Goal: Information Seeking & Learning: Learn about a topic

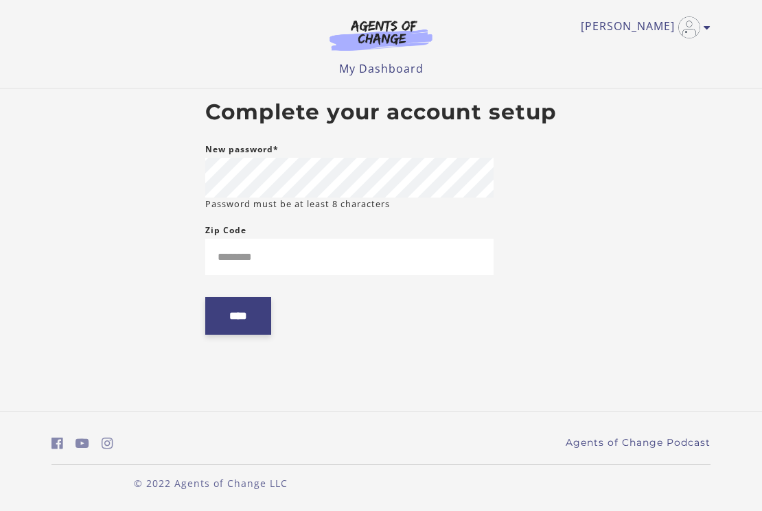
click at [253, 306] on input "****" at bounding box center [238, 316] width 66 height 38
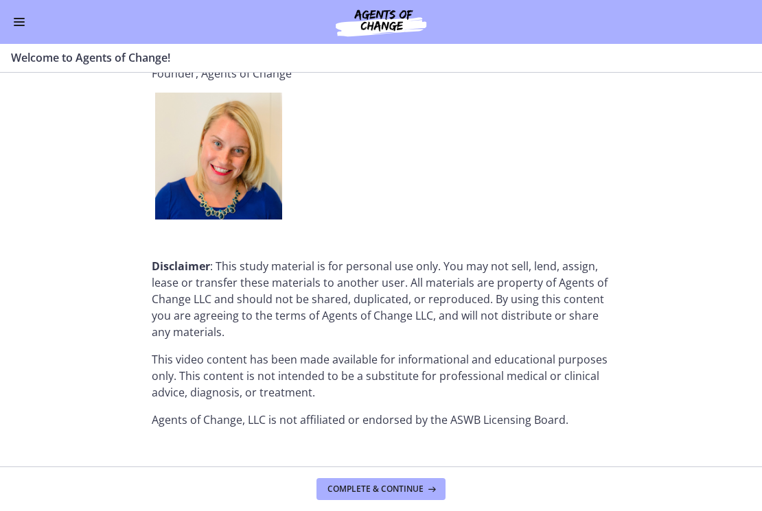
scroll to position [1745, 0]
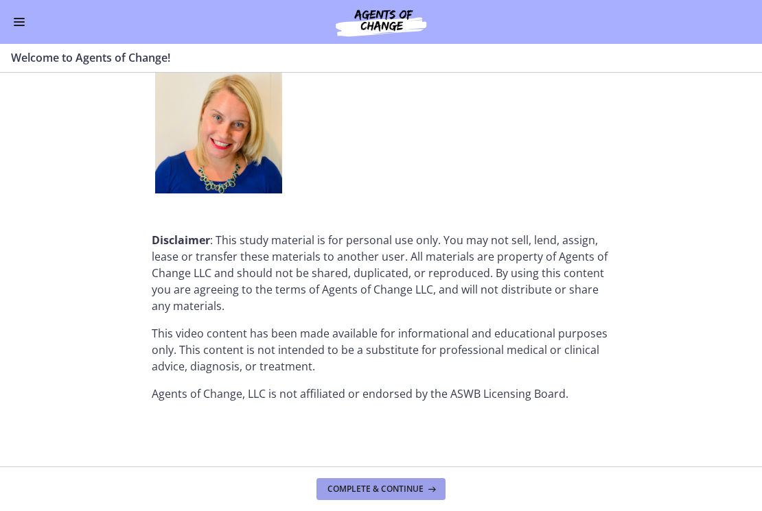
click at [409, 486] on span "Complete & continue" at bounding box center [375, 489] width 96 height 11
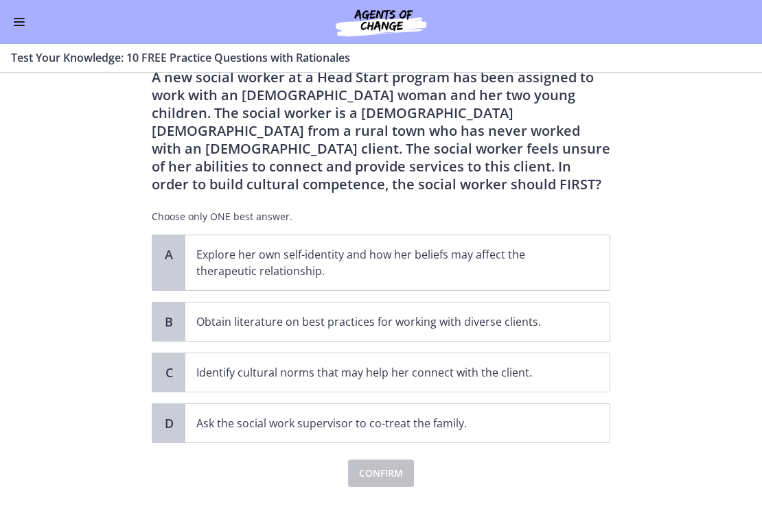
scroll to position [51, 0]
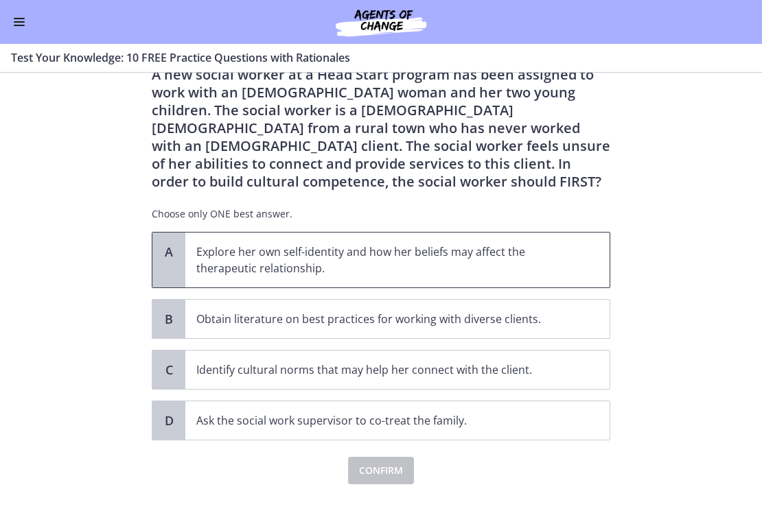
click at [373, 268] on p "Explore her own self-identity and how her beliefs may affect the therapeutic re…" at bounding box center [383, 260] width 375 height 33
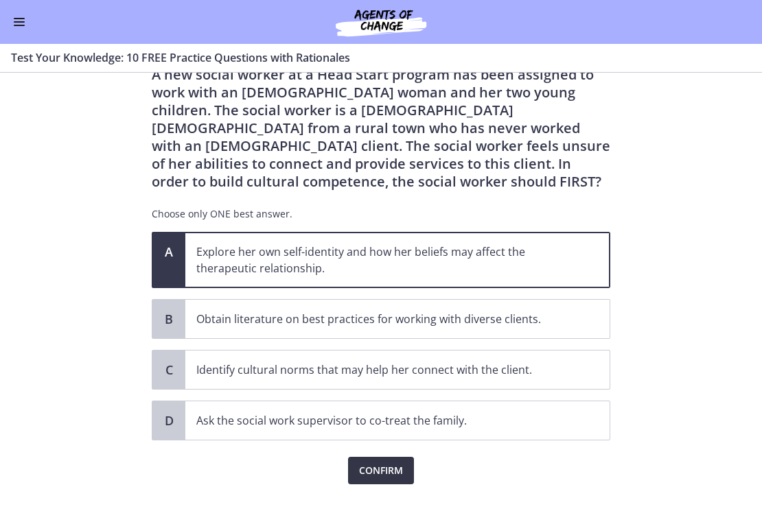
click at [378, 470] on span "Confirm" at bounding box center [381, 471] width 44 height 16
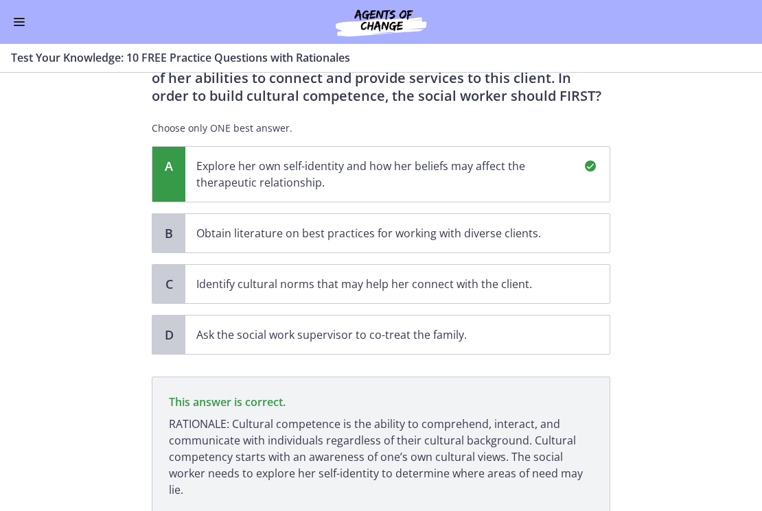
scroll to position [240, 0]
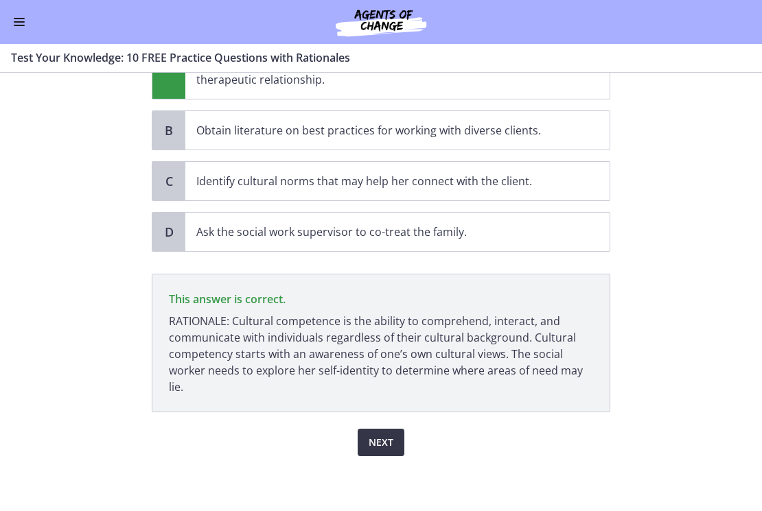
click at [376, 445] on span "Next" at bounding box center [381, 443] width 25 height 16
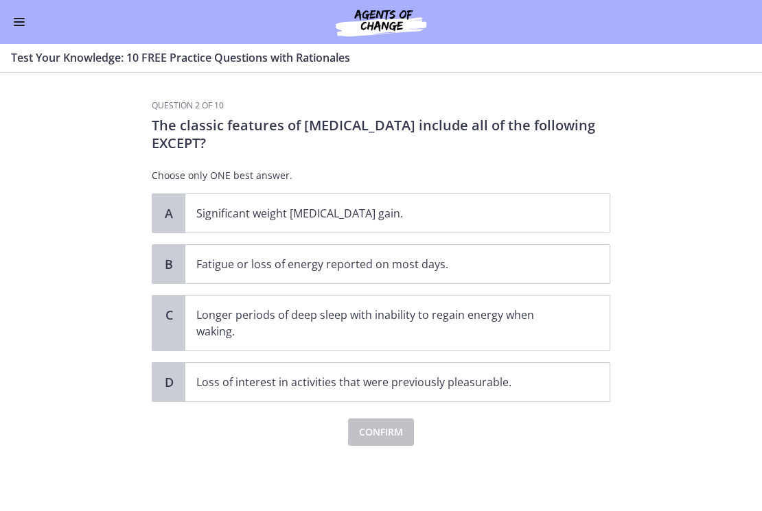
scroll to position [0, 0]
click at [317, 218] on p "Significant weight [MEDICAL_DATA] gain." at bounding box center [383, 213] width 375 height 16
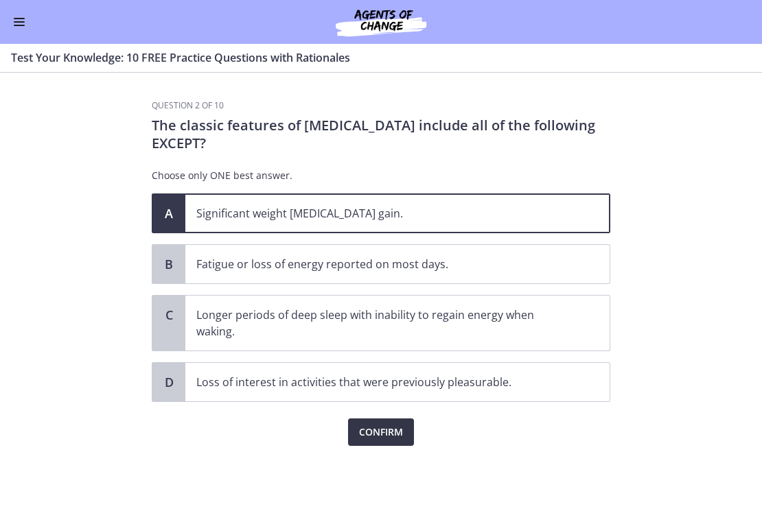
click at [369, 435] on span "Confirm" at bounding box center [381, 432] width 44 height 16
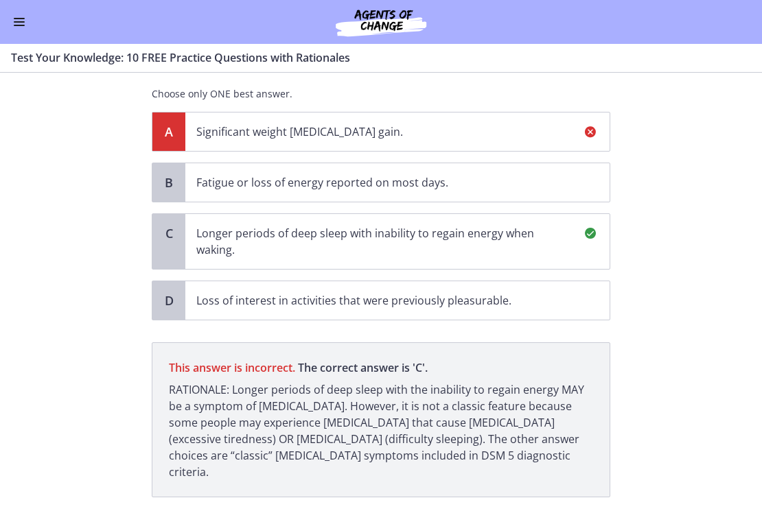
scroll to position [106, 0]
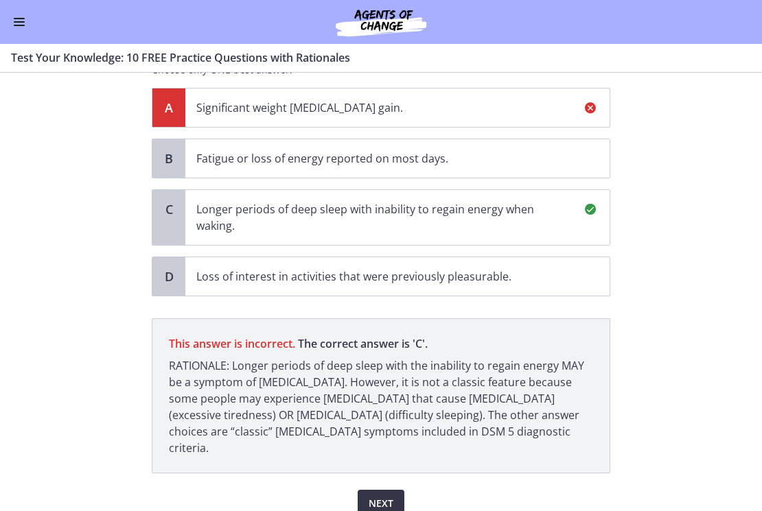
click at [370, 496] on span "Next" at bounding box center [381, 504] width 25 height 16
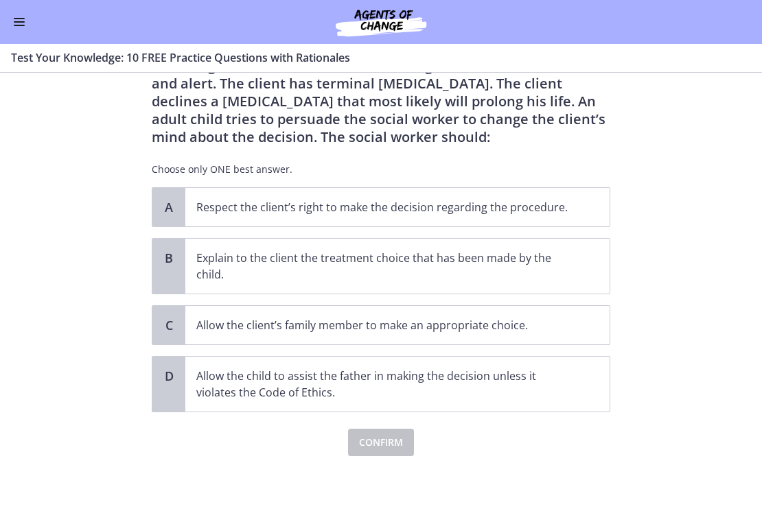
scroll to position [0, 0]
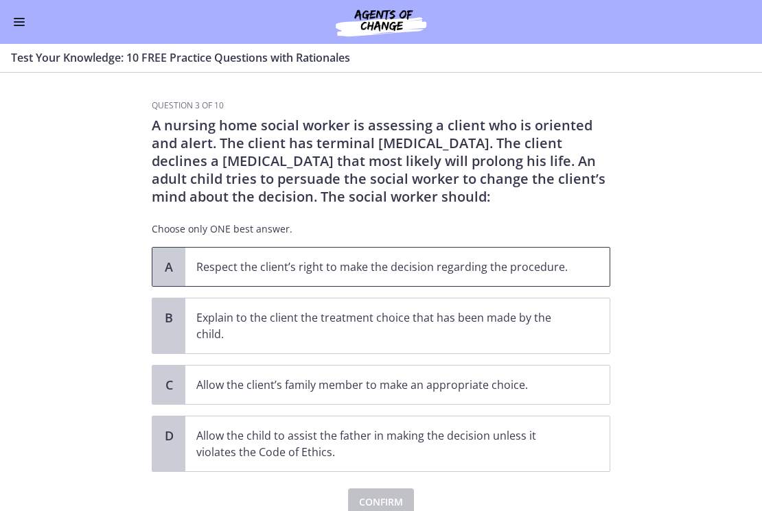
click at [459, 264] on p "Respect the client’s right to make the decision regarding the procedure." at bounding box center [383, 267] width 375 height 16
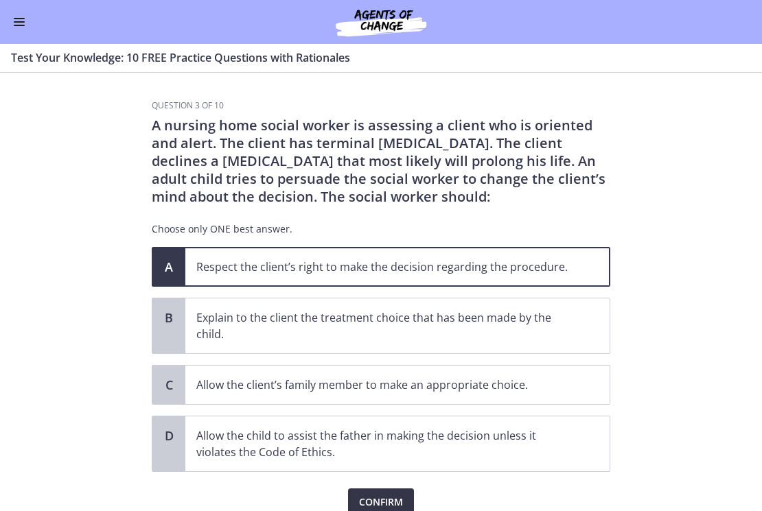
click at [386, 493] on button "Confirm" at bounding box center [381, 502] width 66 height 27
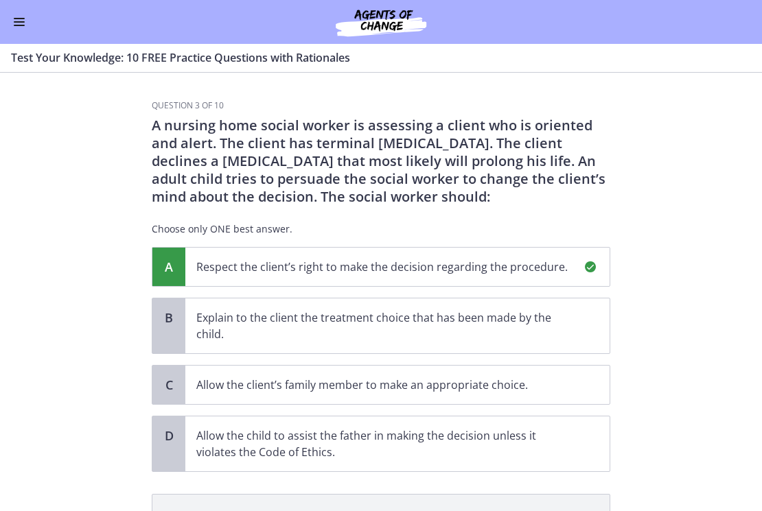
scroll to position [204, 0]
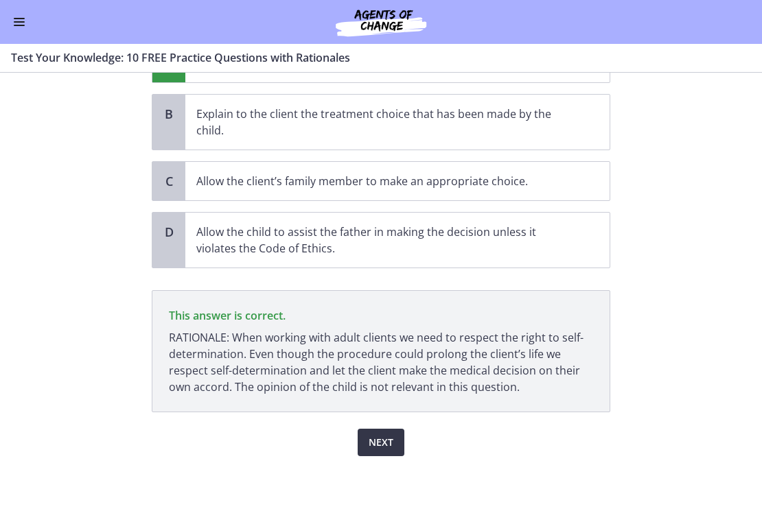
click at [371, 436] on span "Next" at bounding box center [381, 443] width 25 height 16
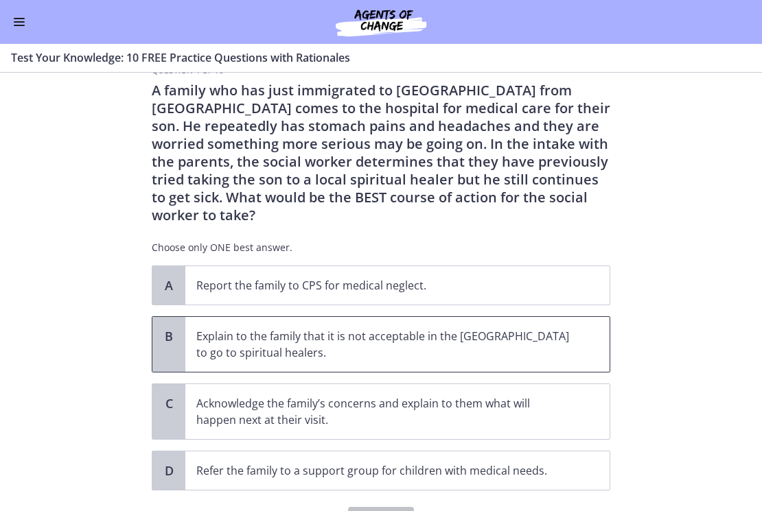
scroll to position [56, 0]
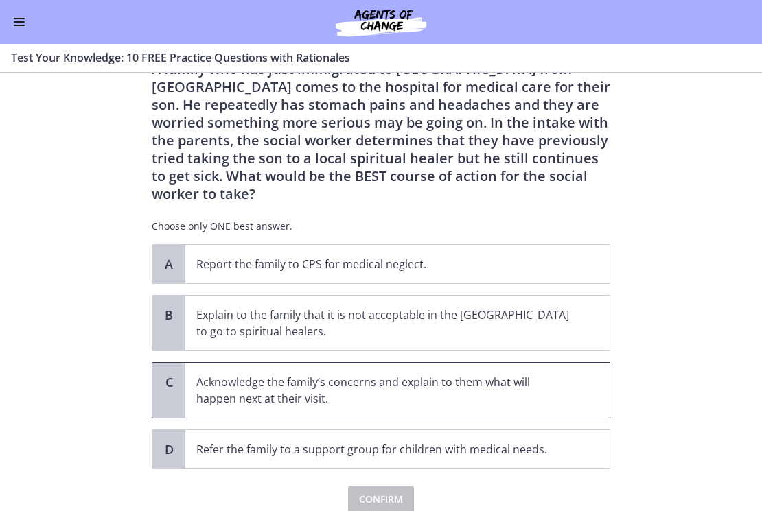
click at [561, 374] on p "Acknowledge the family’s concerns and explain to them what will happen next at …" at bounding box center [383, 390] width 375 height 33
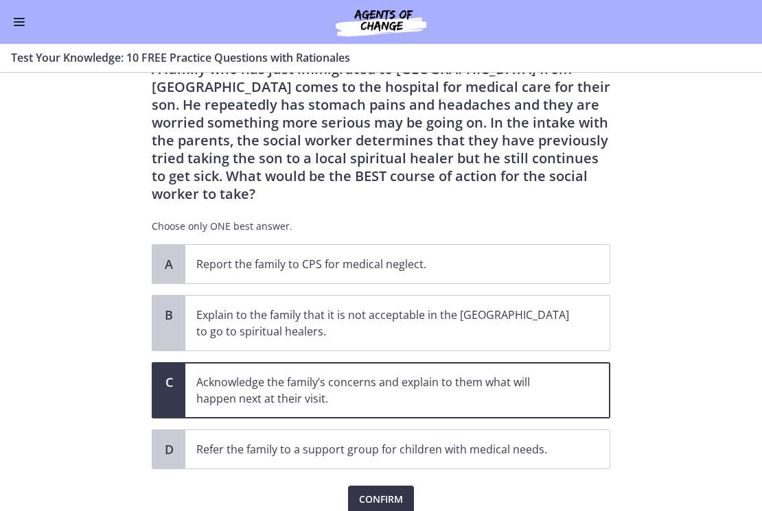
click at [367, 492] on span "Confirm" at bounding box center [381, 500] width 44 height 16
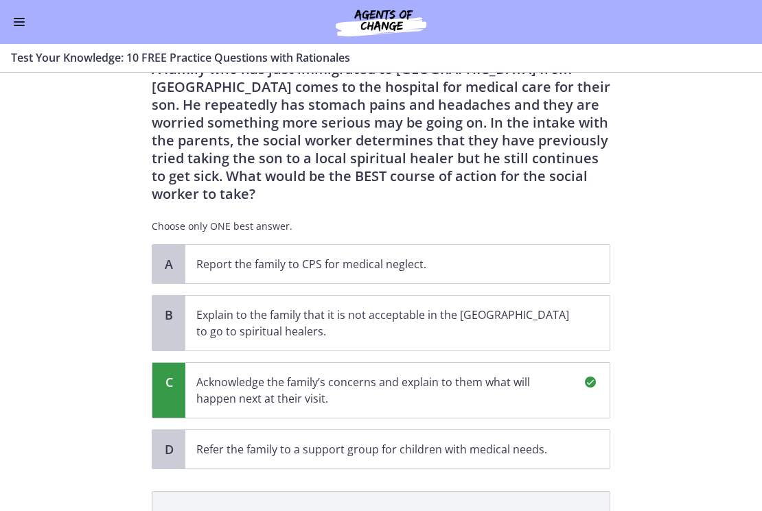
scroll to position [256, 0]
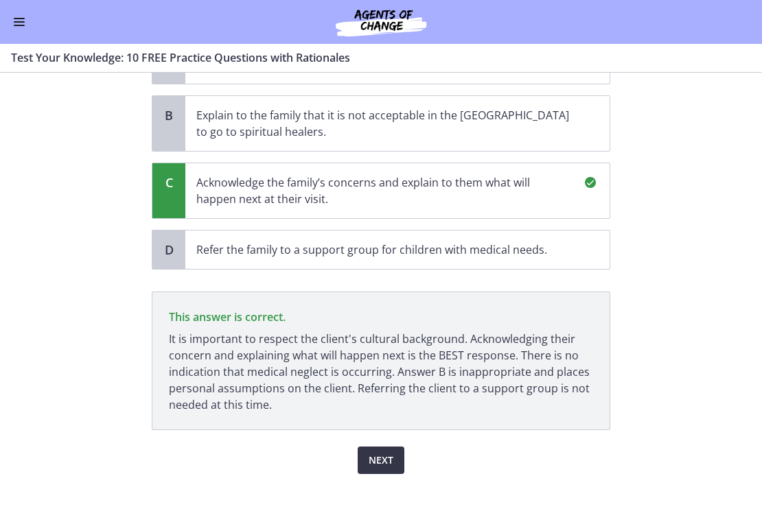
click at [372, 452] on span "Next" at bounding box center [381, 460] width 25 height 16
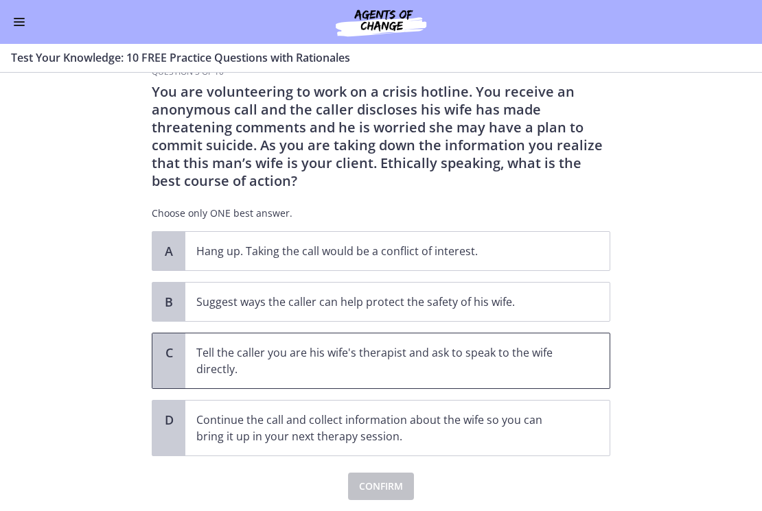
scroll to position [46, 0]
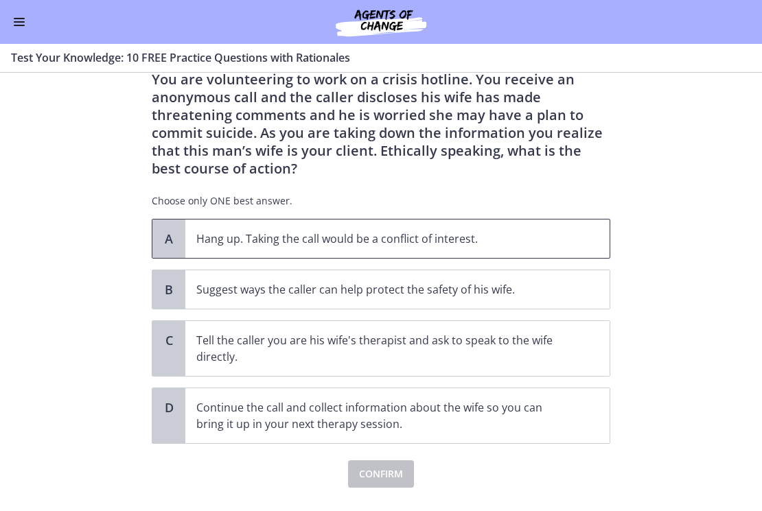
click at [402, 234] on p "Hang up. Taking the call would be a conflict of interest." at bounding box center [383, 239] width 375 height 16
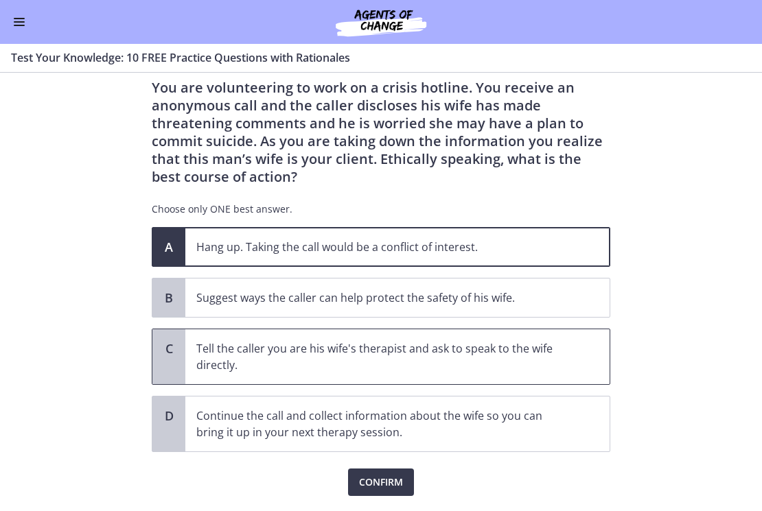
scroll to position [35, 0]
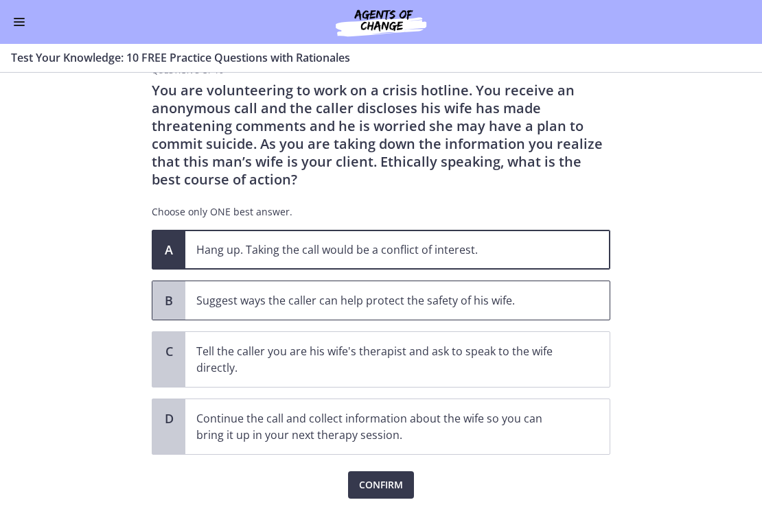
click at [455, 296] on p "Suggest ways the caller can help protect the safety of his wife." at bounding box center [383, 300] width 375 height 16
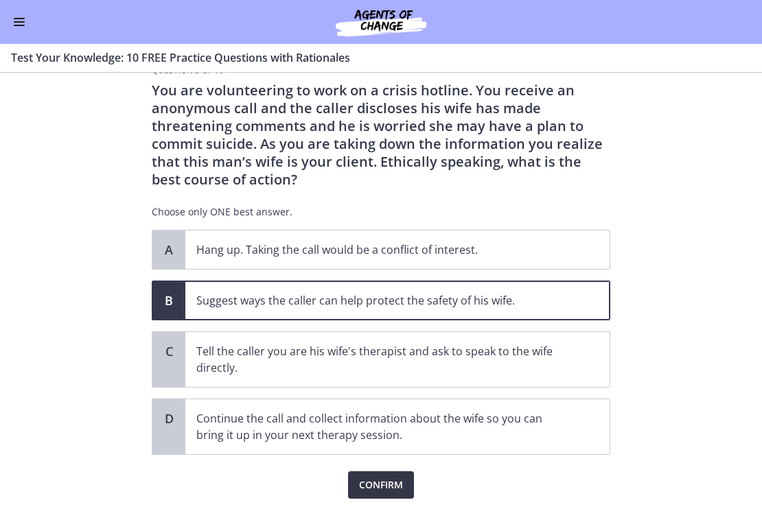
click at [384, 476] on button "Confirm" at bounding box center [381, 485] width 66 height 27
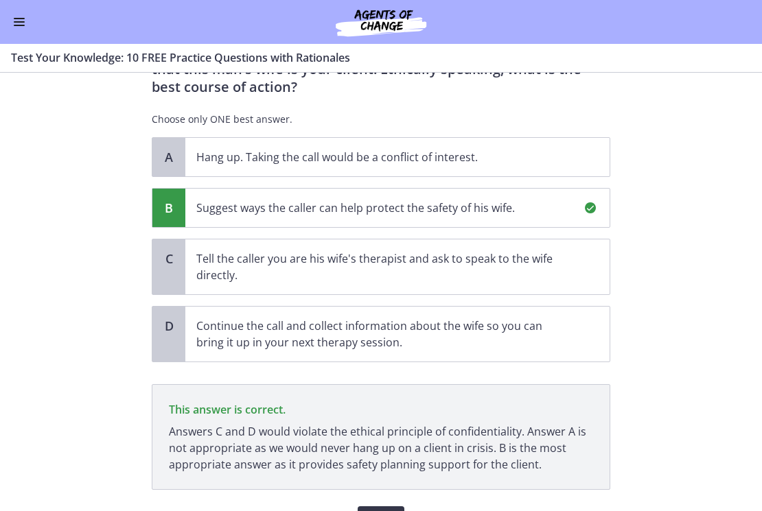
scroll to position [205, 0]
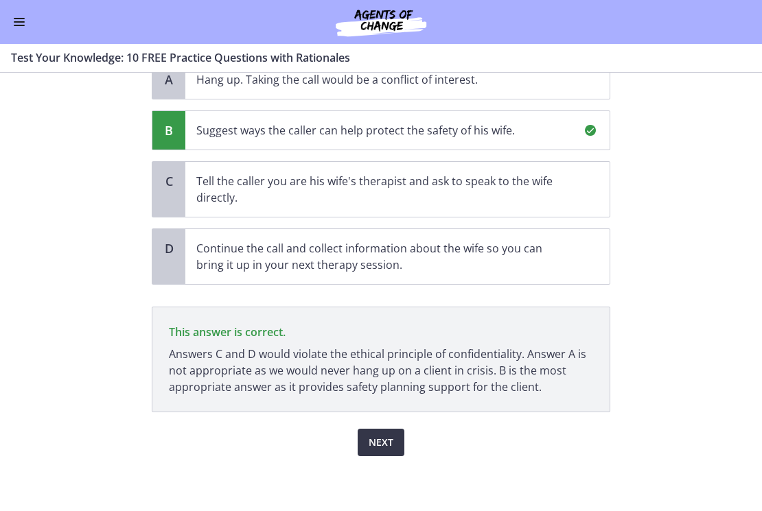
click at [387, 452] on button "Next" at bounding box center [381, 442] width 47 height 27
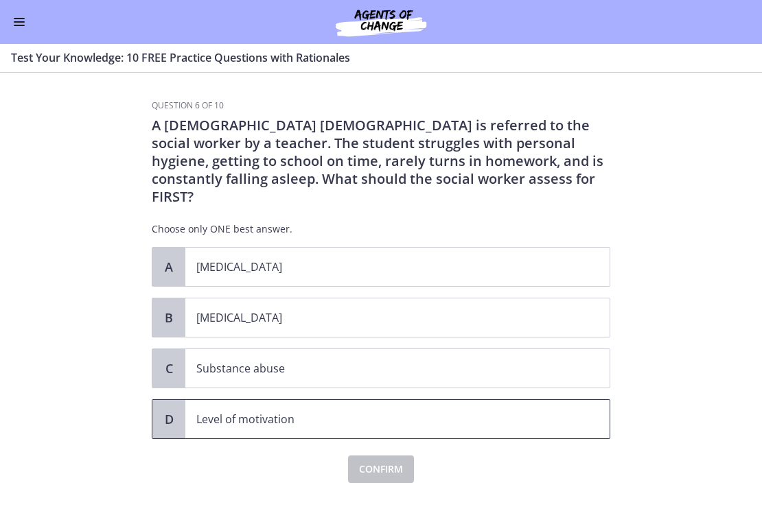
click at [335, 411] on p "Level of motivation" at bounding box center [383, 419] width 375 height 16
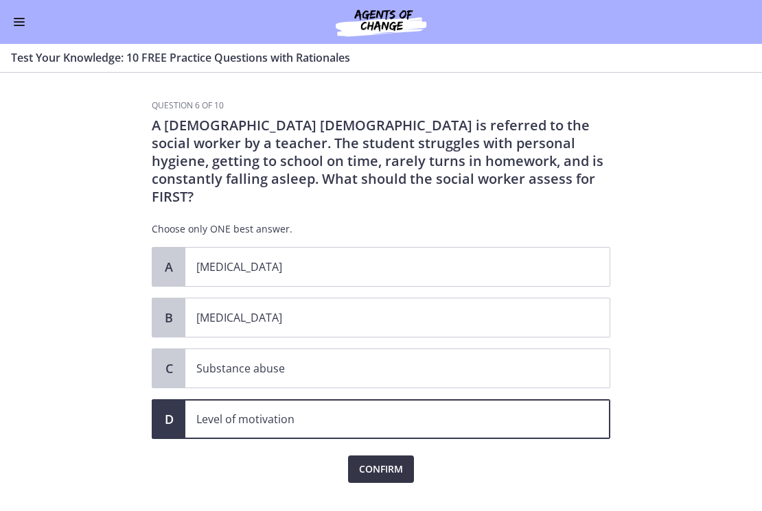
click at [365, 461] on span "Confirm" at bounding box center [381, 469] width 44 height 16
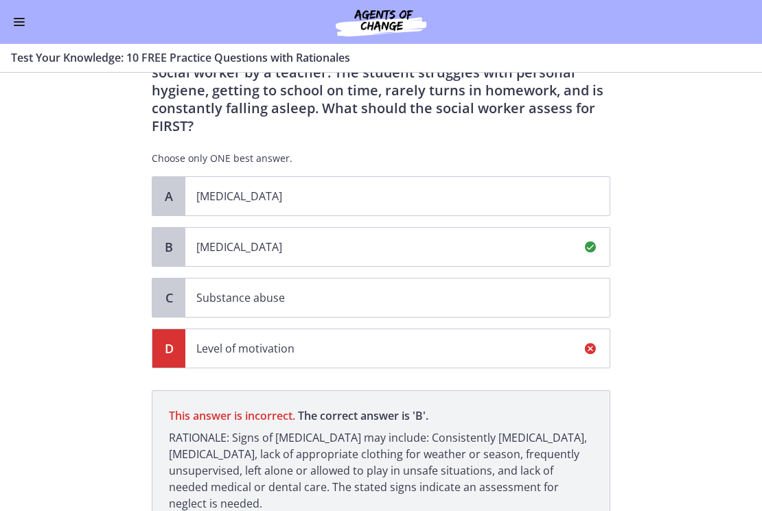
scroll to position [170, 0]
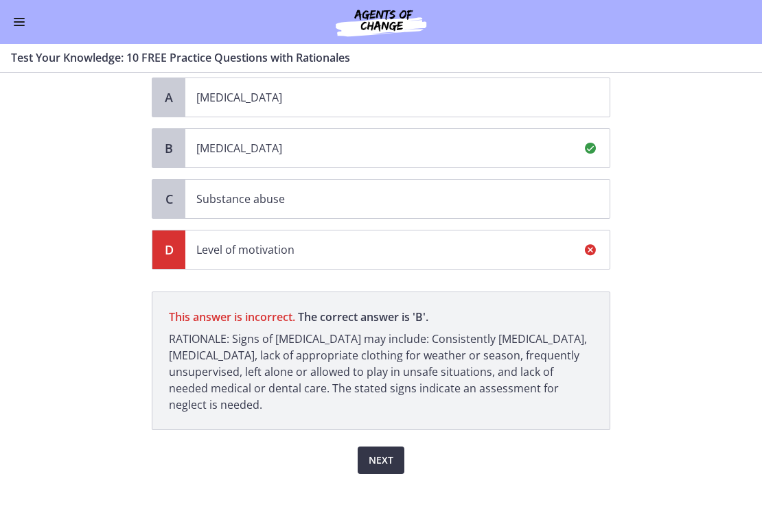
click at [369, 452] on span "Next" at bounding box center [381, 460] width 25 height 16
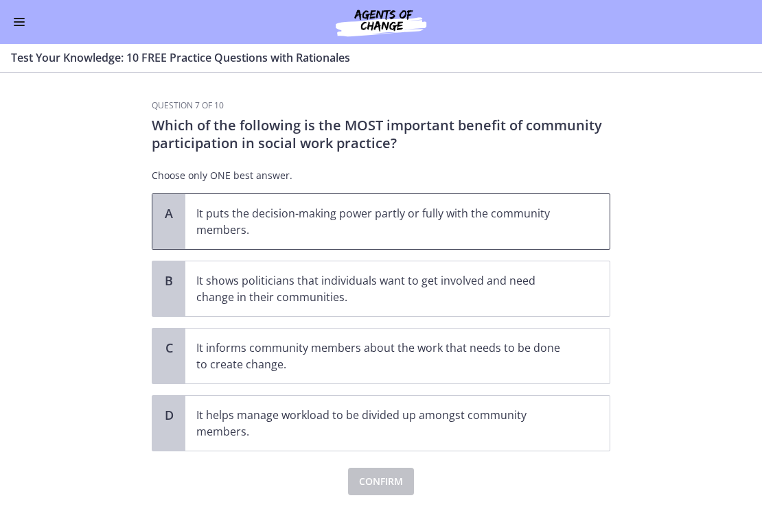
click at [504, 215] on p "It puts the decision-making power partly or fully with the community members." at bounding box center [383, 221] width 375 height 33
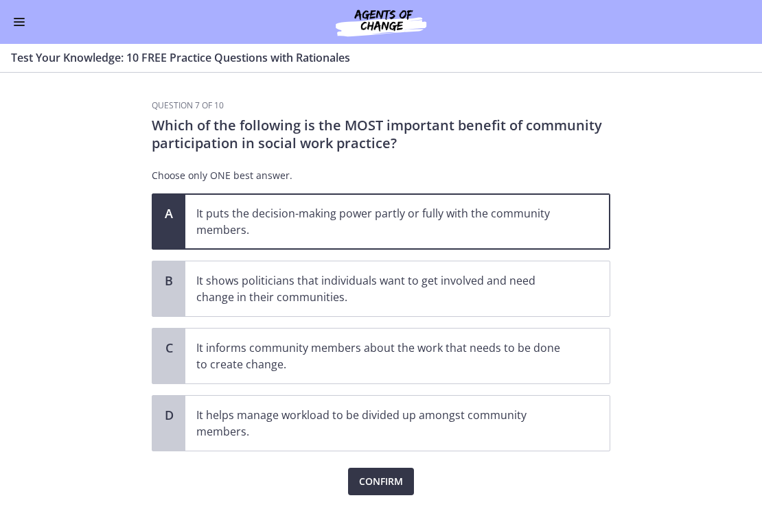
click at [396, 476] on span "Confirm" at bounding box center [381, 482] width 44 height 16
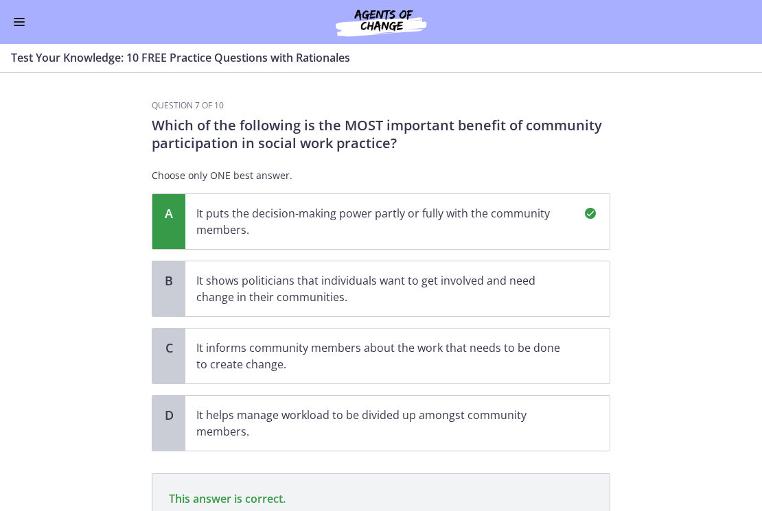
scroll to position [183, 0]
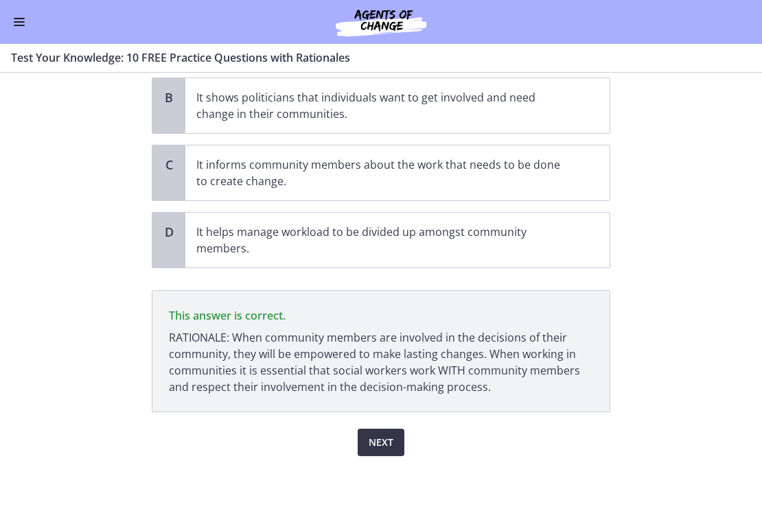
click at [369, 450] on span "Next" at bounding box center [381, 443] width 25 height 16
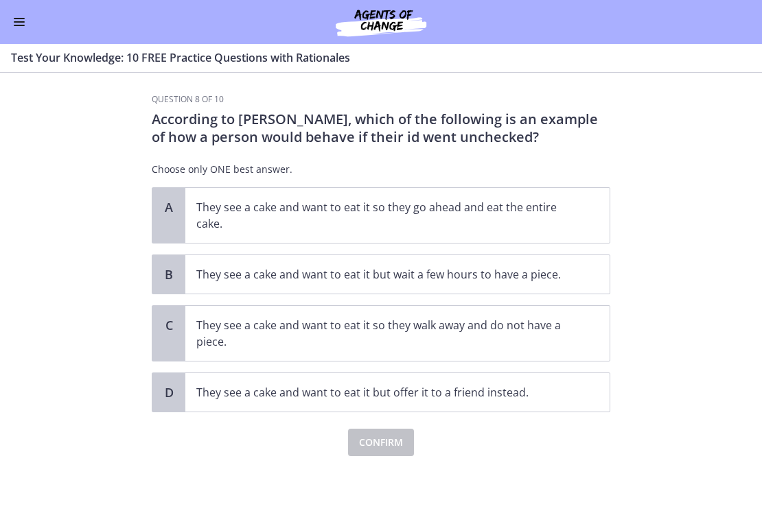
scroll to position [0, 0]
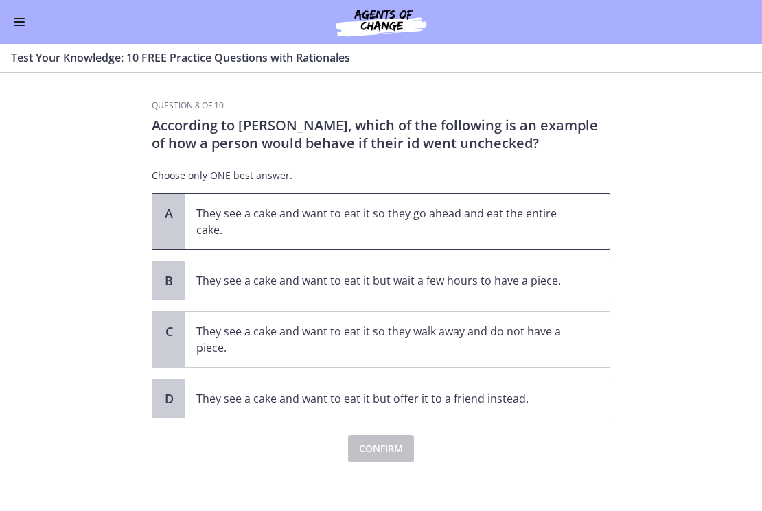
click at [428, 214] on p "They see a cake and want to eat it so they go ahead and eat the entire cake." at bounding box center [383, 221] width 375 height 33
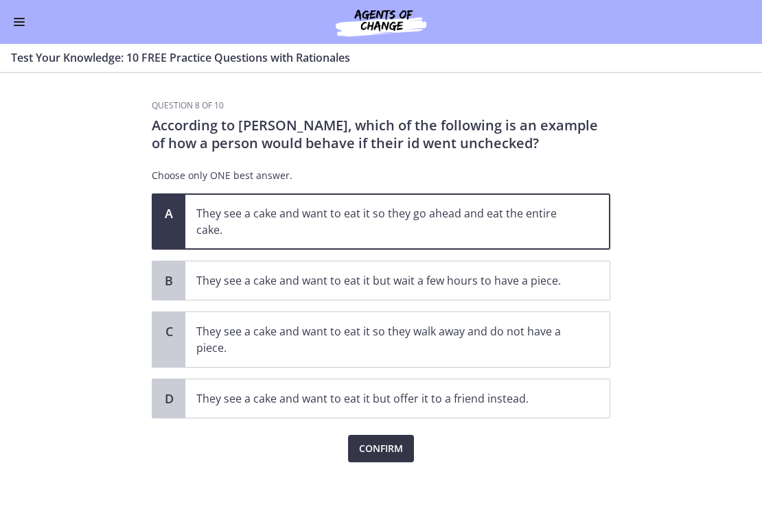
click at [386, 449] on span "Confirm" at bounding box center [381, 449] width 44 height 16
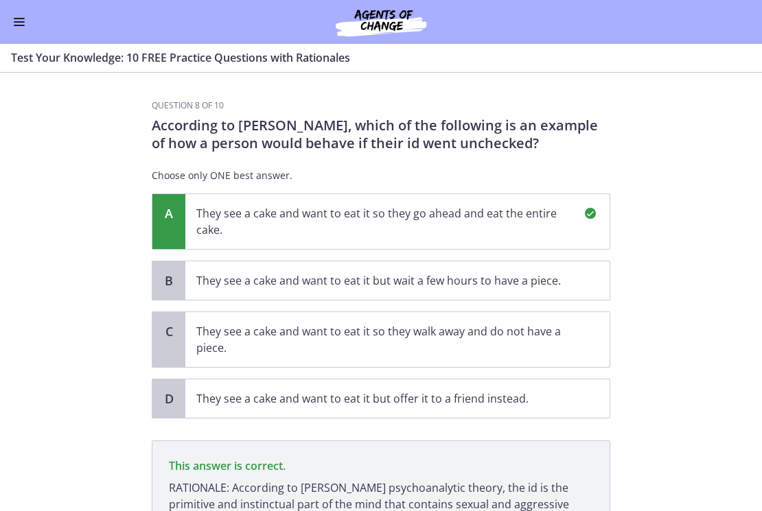
scroll to position [150, 0]
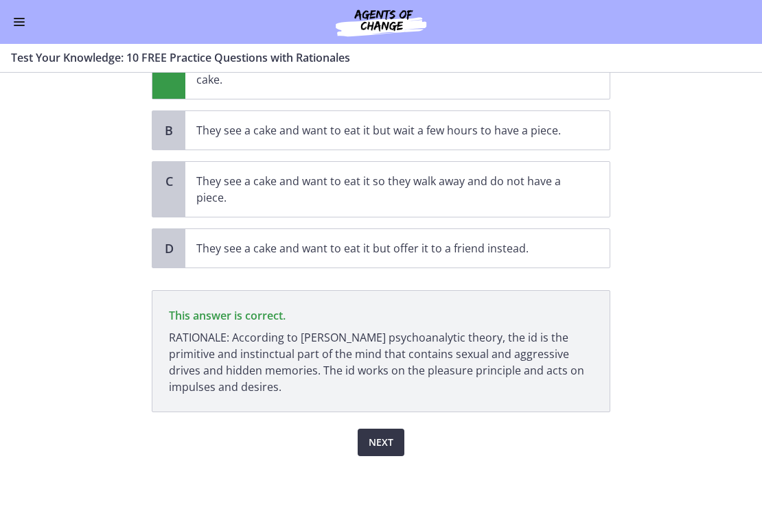
click at [379, 447] on span "Next" at bounding box center [381, 443] width 25 height 16
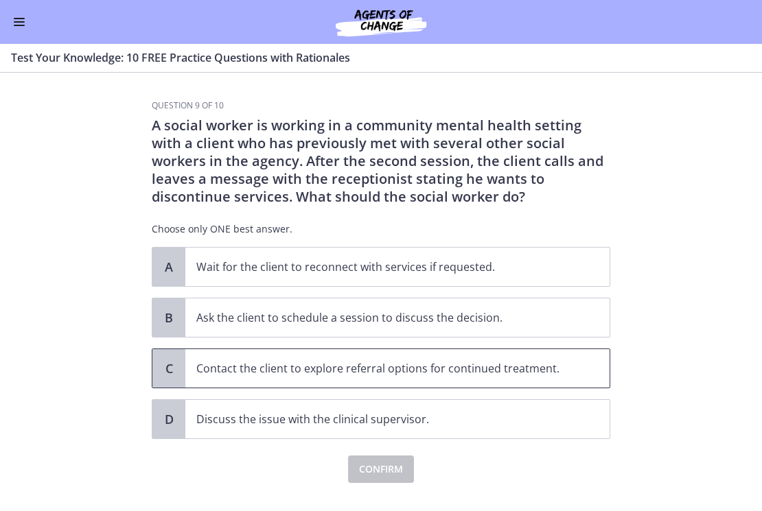
click at [413, 371] on p "Contact the client to explore referral options for continued treatment." at bounding box center [383, 368] width 375 height 16
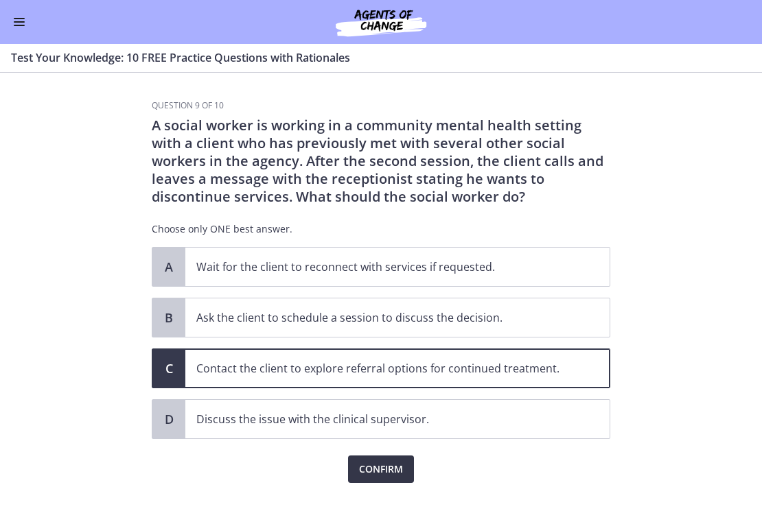
click at [373, 464] on span "Confirm" at bounding box center [381, 469] width 44 height 16
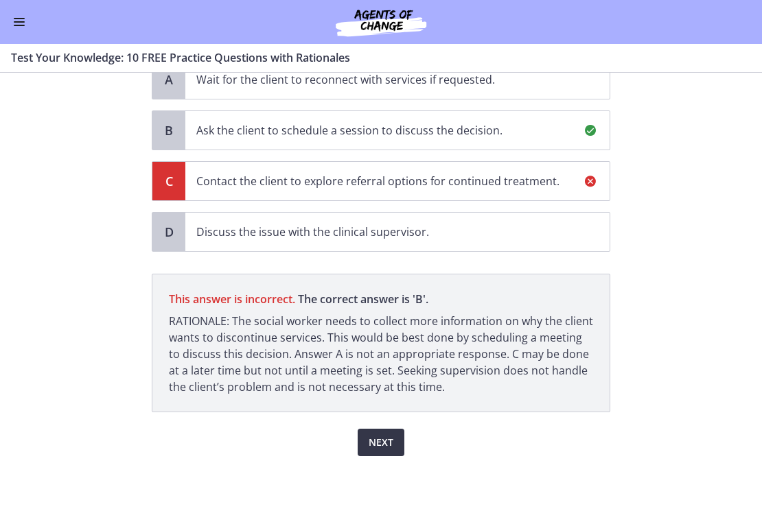
scroll to position [187, 0]
click at [378, 435] on span "Next" at bounding box center [381, 443] width 25 height 16
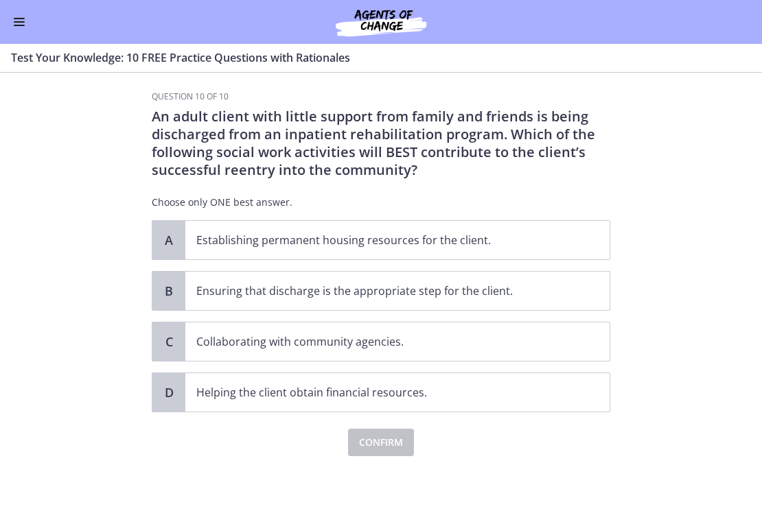
scroll to position [0, 0]
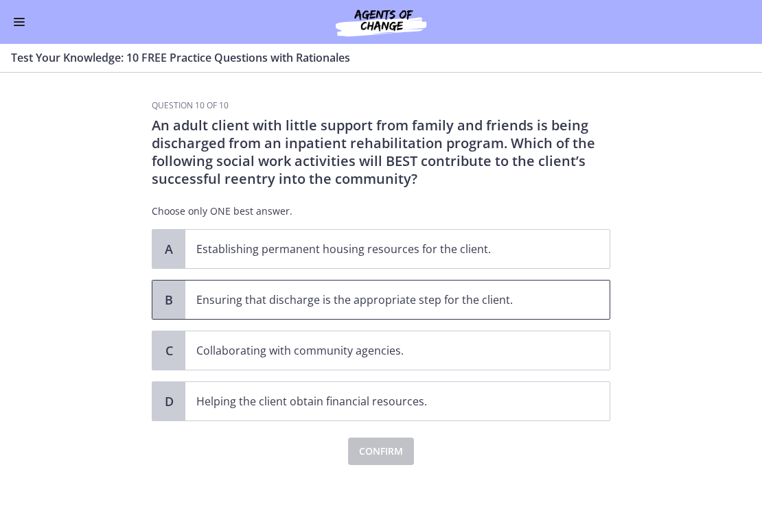
click at [441, 308] on p "Ensuring that discharge is the appropriate step for the client." at bounding box center [383, 300] width 375 height 16
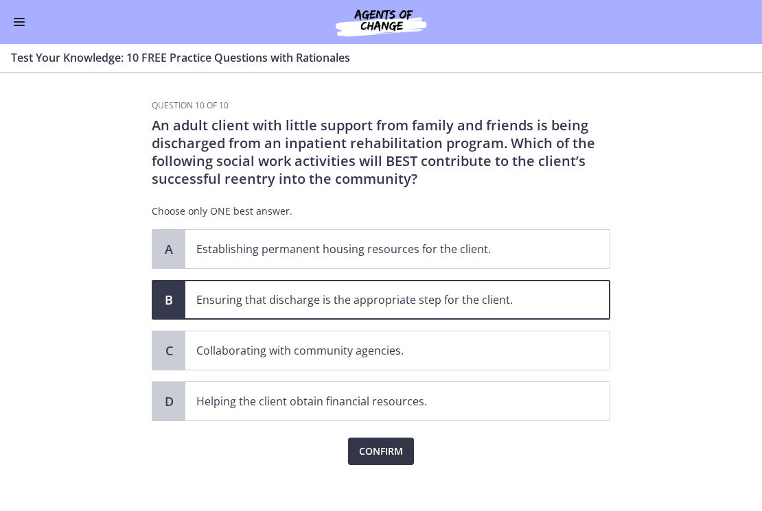
click at [371, 455] on span "Confirm" at bounding box center [381, 452] width 44 height 16
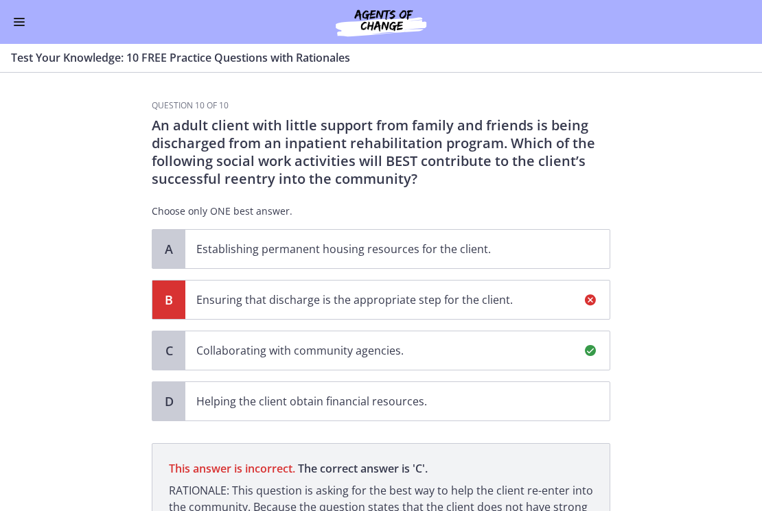
scroll to position [170, 0]
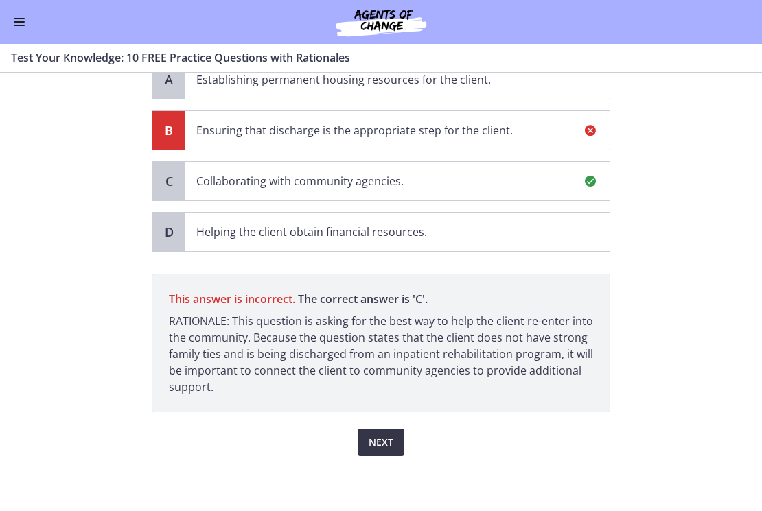
click at [375, 444] on span "Next" at bounding box center [381, 443] width 25 height 16
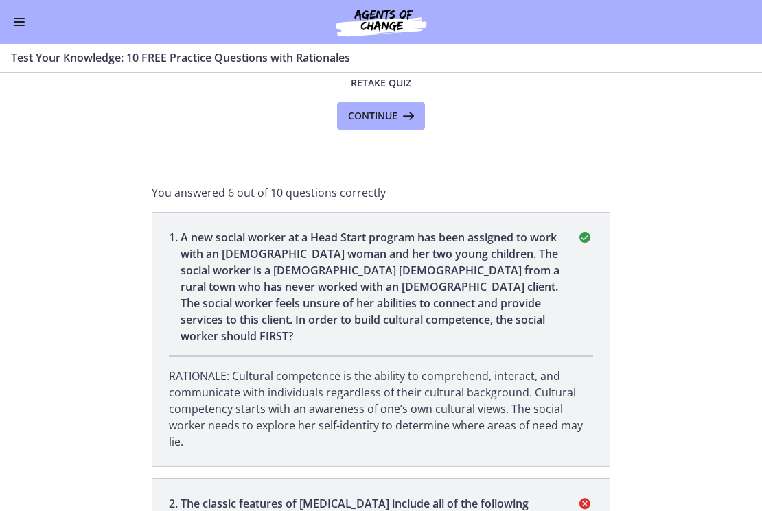
scroll to position [0, 0]
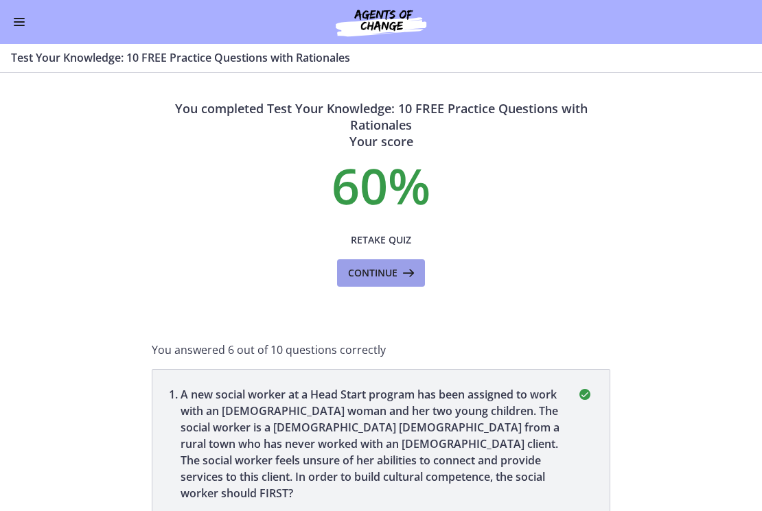
click at [398, 268] on icon at bounding box center [407, 273] width 19 height 16
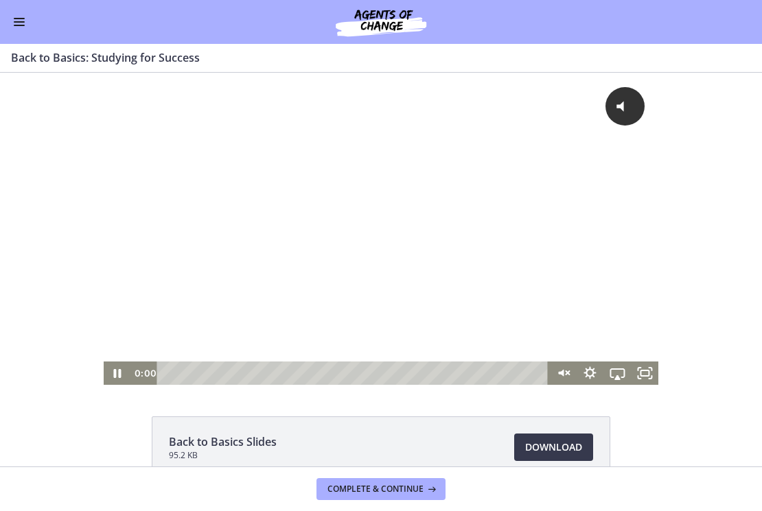
click at [88, 378] on div "Click for sound @keyframes VOLUME_SMALL_WAVE_FLASH { 0% { opacity: 0; } 33% { o…" at bounding box center [381, 229] width 762 height 312
click at [116, 376] on icon "Pause" at bounding box center [117, 373] width 27 height 23
click at [558, 374] on icon "Unmute" at bounding box center [560, 373] width 5 height 7
click at [115, 377] on icon "Play Video" at bounding box center [118, 374] width 33 height 28
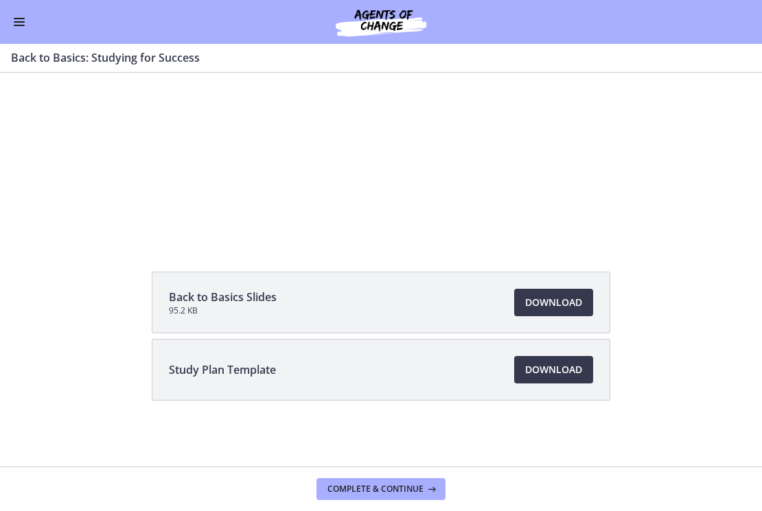
scroll to position [133, 0]
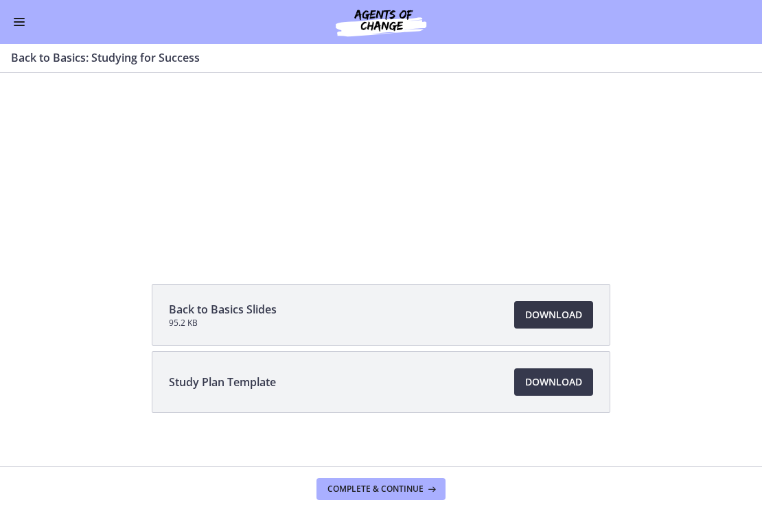
click at [566, 319] on span "Download Opens in a new window" at bounding box center [553, 315] width 57 height 16
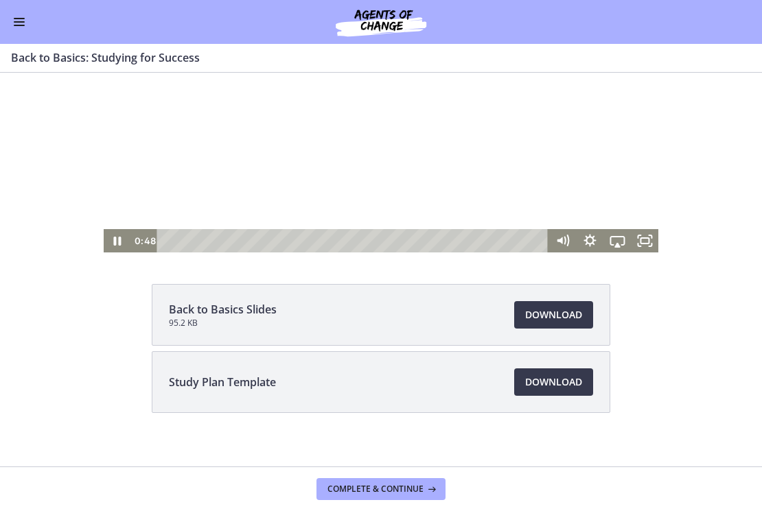
scroll to position [114, 0]
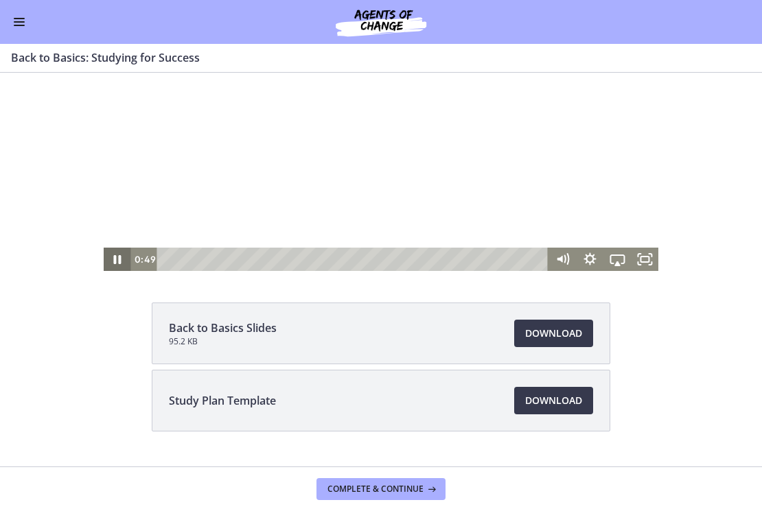
click at [111, 264] on icon "Pause" at bounding box center [117, 259] width 27 height 23
click at [713, 0] on div "Go to Dashboard" at bounding box center [381, 22] width 762 height 44
click at [109, 265] on icon "Play Video" at bounding box center [117, 259] width 27 height 23
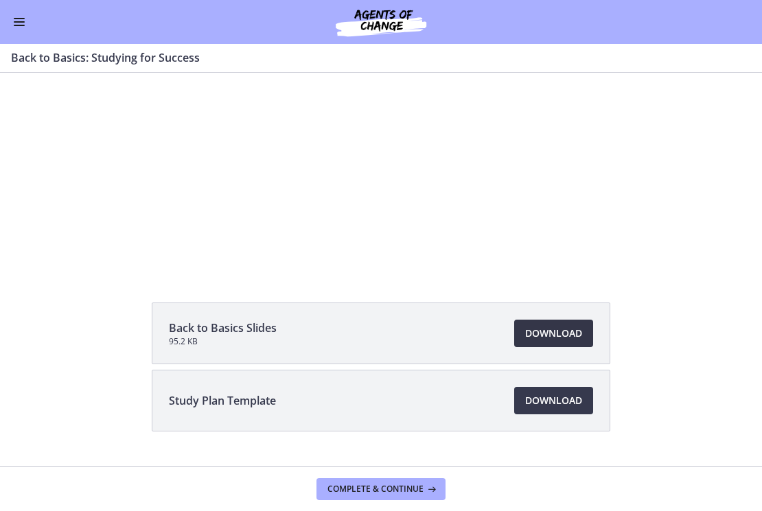
click at [531, 332] on span "Download Opens in a new window" at bounding box center [553, 333] width 57 height 16
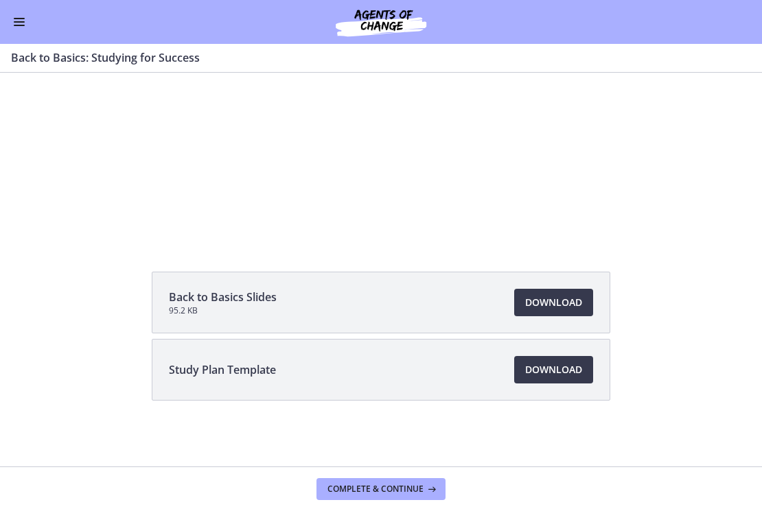
scroll to position [32, 0]
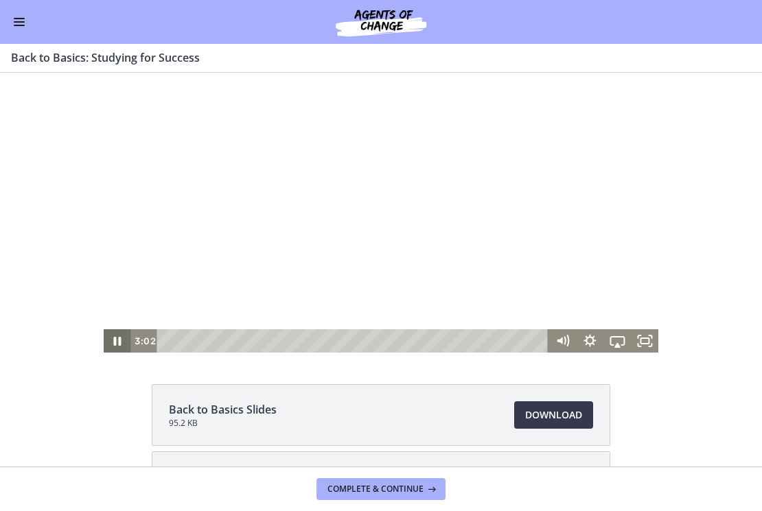
click at [115, 348] on icon "Pause" at bounding box center [117, 341] width 27 height 23
click at [117, 343] on icon "Play Video" at bounding box center [117, 341] width 27 height 23
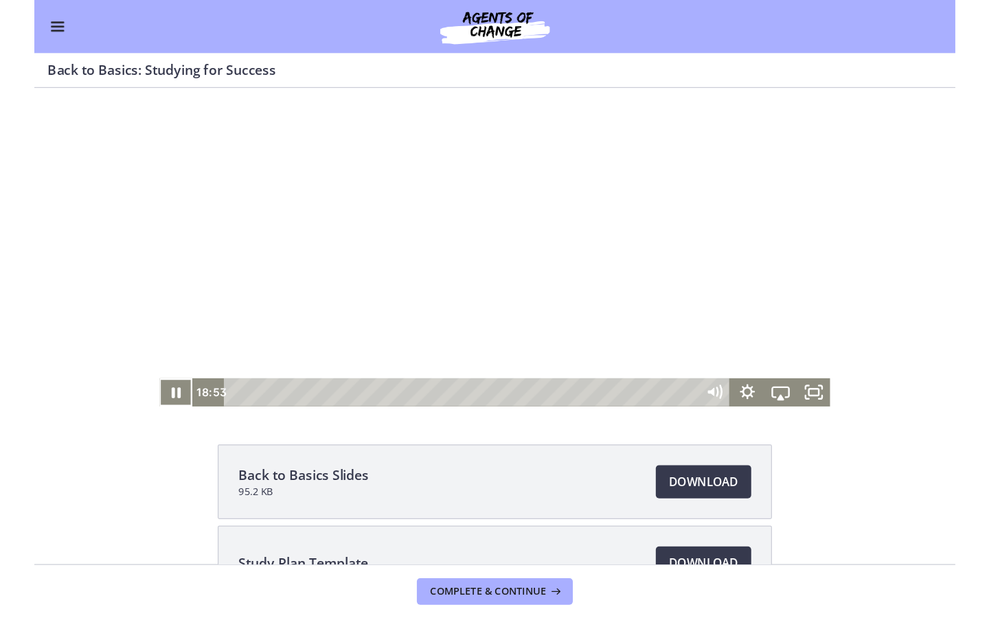
scroll to position [30, 0]
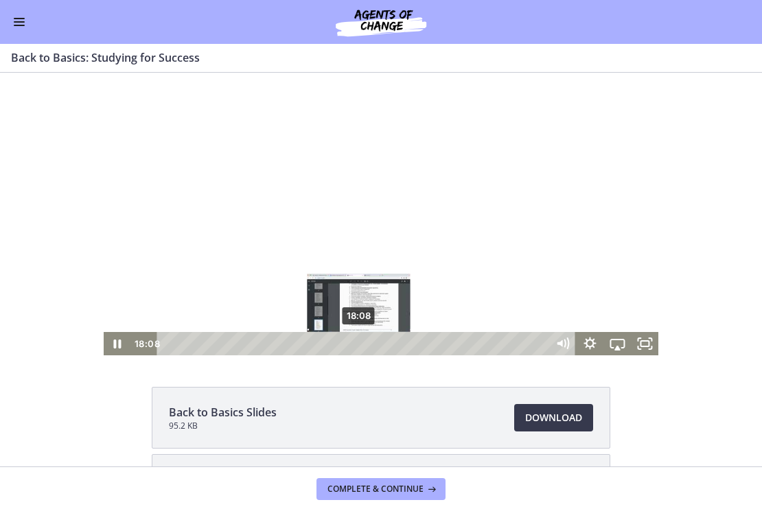
click at [354, 345] on div "18:08" at bounding box center [354, 343] width 375 height 23
click at [348, 343] on div "17:49" at bounding box center [354, 343] width 375 height 23
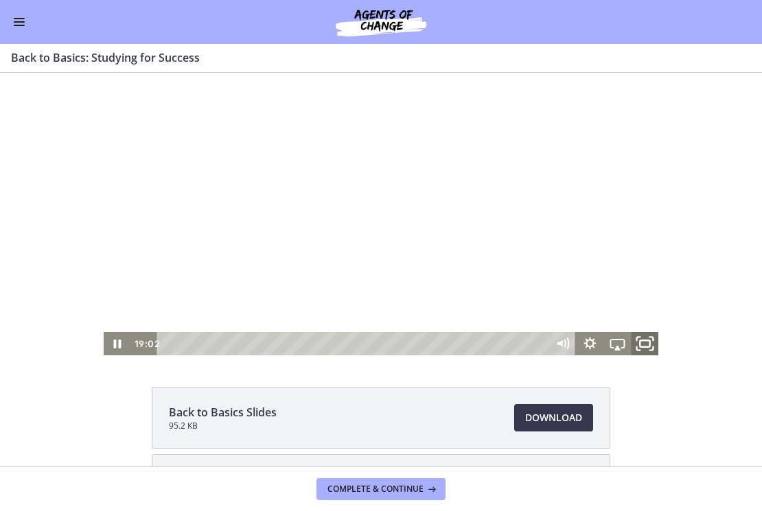
click at [648, 345] on icon "Fullscreen" at bounding box center [644, 344] width 33 height 28
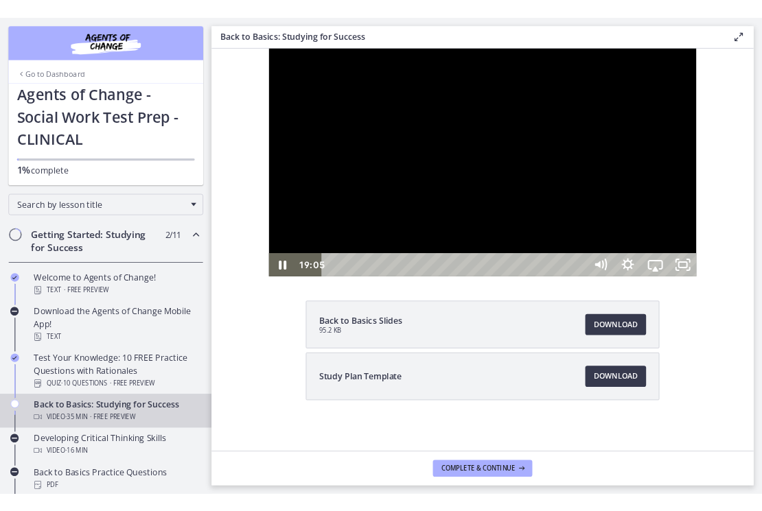
scroll to position [0, 0]
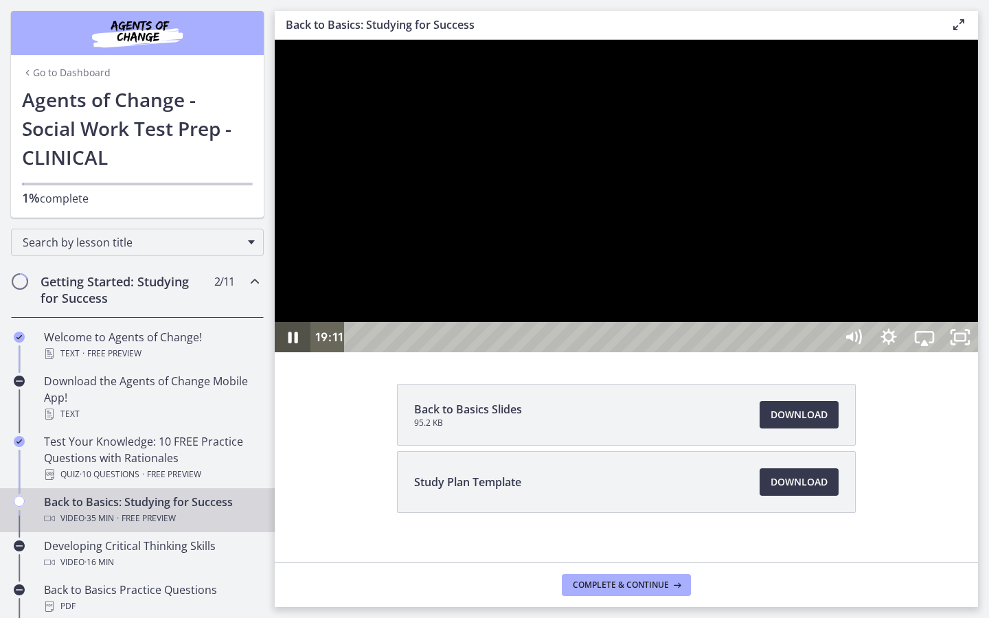
click at [303, 352] on icon "Pause" at bounding box center [293, 337] width 36 height 30
click at [303, 356] on icon "Play Video" at bounding box center [294, 337] width 43 height 36
click at [292, 352] on icon "Pause" at bounding box center [293, 337] width 36 height 30
click at [291, 345] on icon "Play Video" at bounding box center [294, 337] width 11 height 15
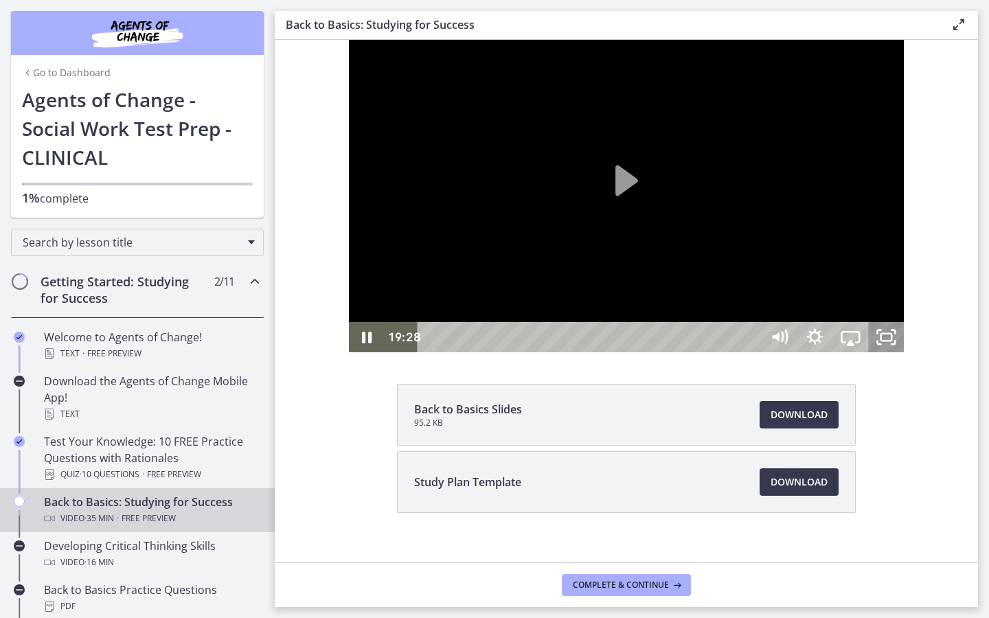
click at [761, 511] on html "Skip to main content Go to Dashboard Go to Dashboard Go to Dashboard Agents of …" at bounding box center [494, 309] width 989 height 618
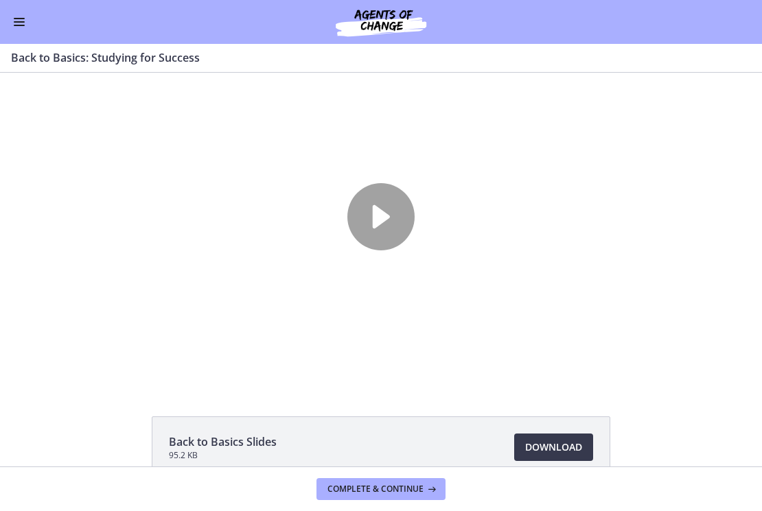
drag, startPoint x: 965, startPoint y: 603, endPoint x: 884, endPoint y: 388, distance: 230.3
click at [761, 388] on html "Skip to main content Go to Dashboard Go to Dashboard Go to Dashboard Agents of …" at bounding box center [381, 255] width 762 height 511
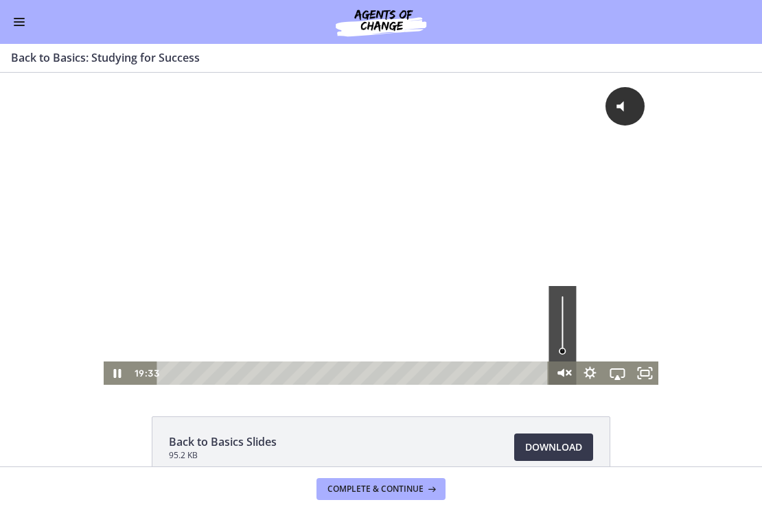
click at [566, 374] on icon "Unmute" at bounding box center [562, 374] width 33 height 28
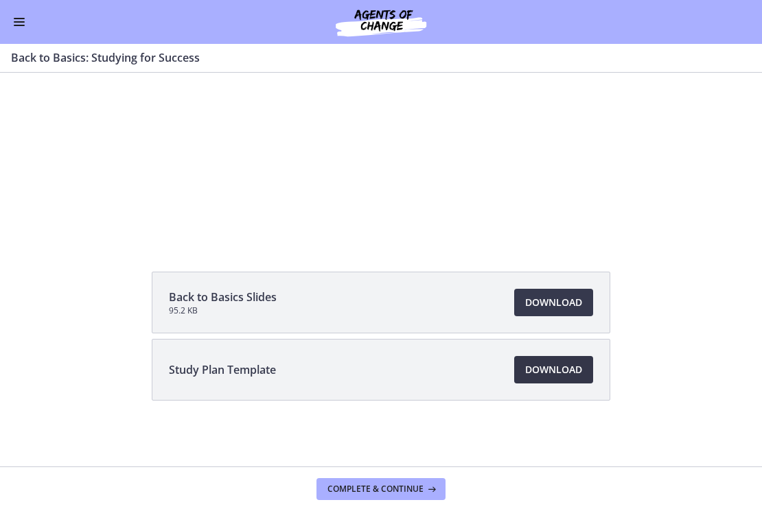
click at [538, 376] on span "Download Opens in a new window" at bounding box center [553, 370] width 57 height 16
